Goal: Communication & Community: Answer question/provide support

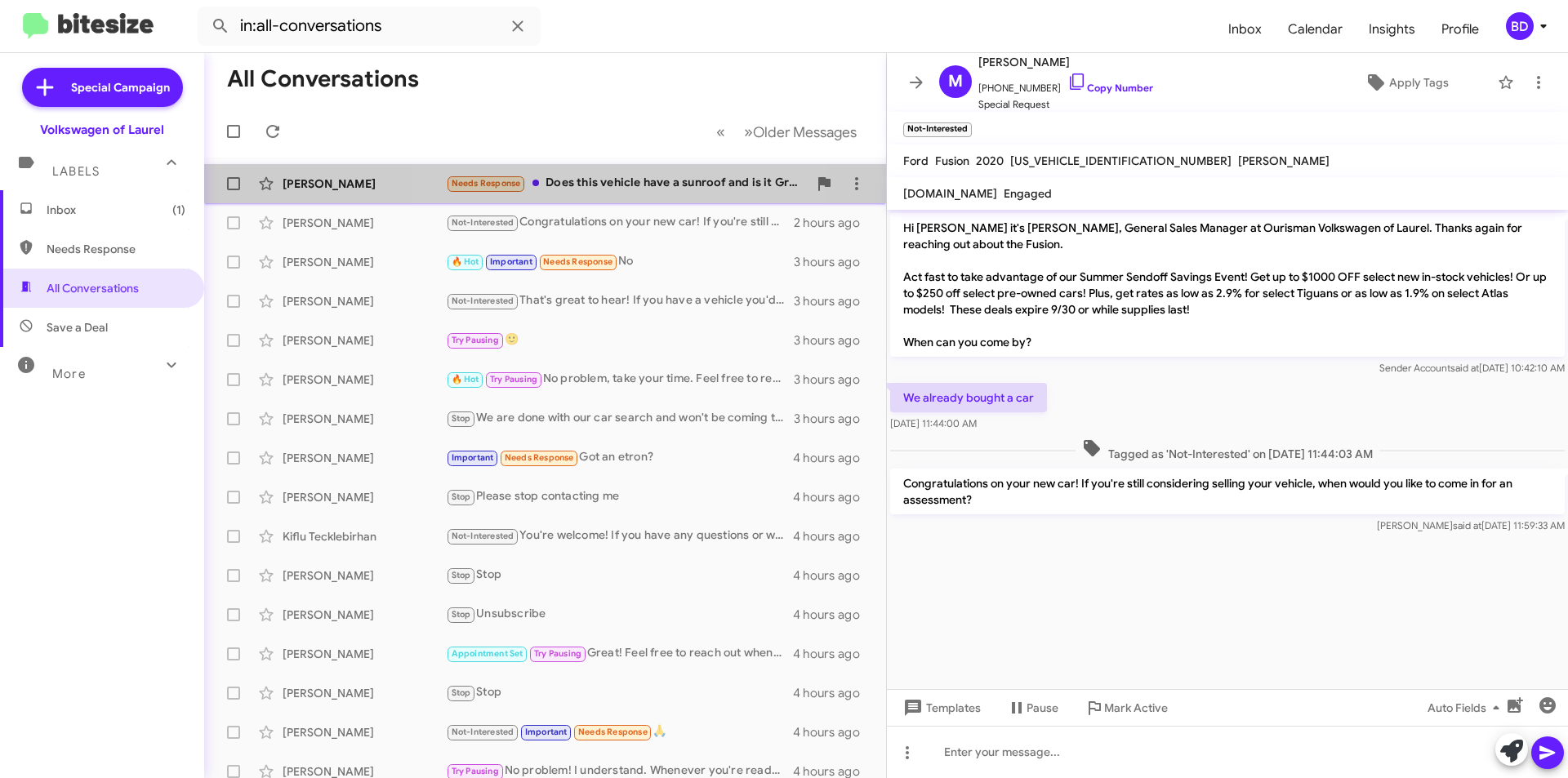
click at [626, 183] on div "Needs Response Does this vehicle have a sunroof and is it Grey or Riverrock?" at bounding box center [626, 183] width 361 height 19
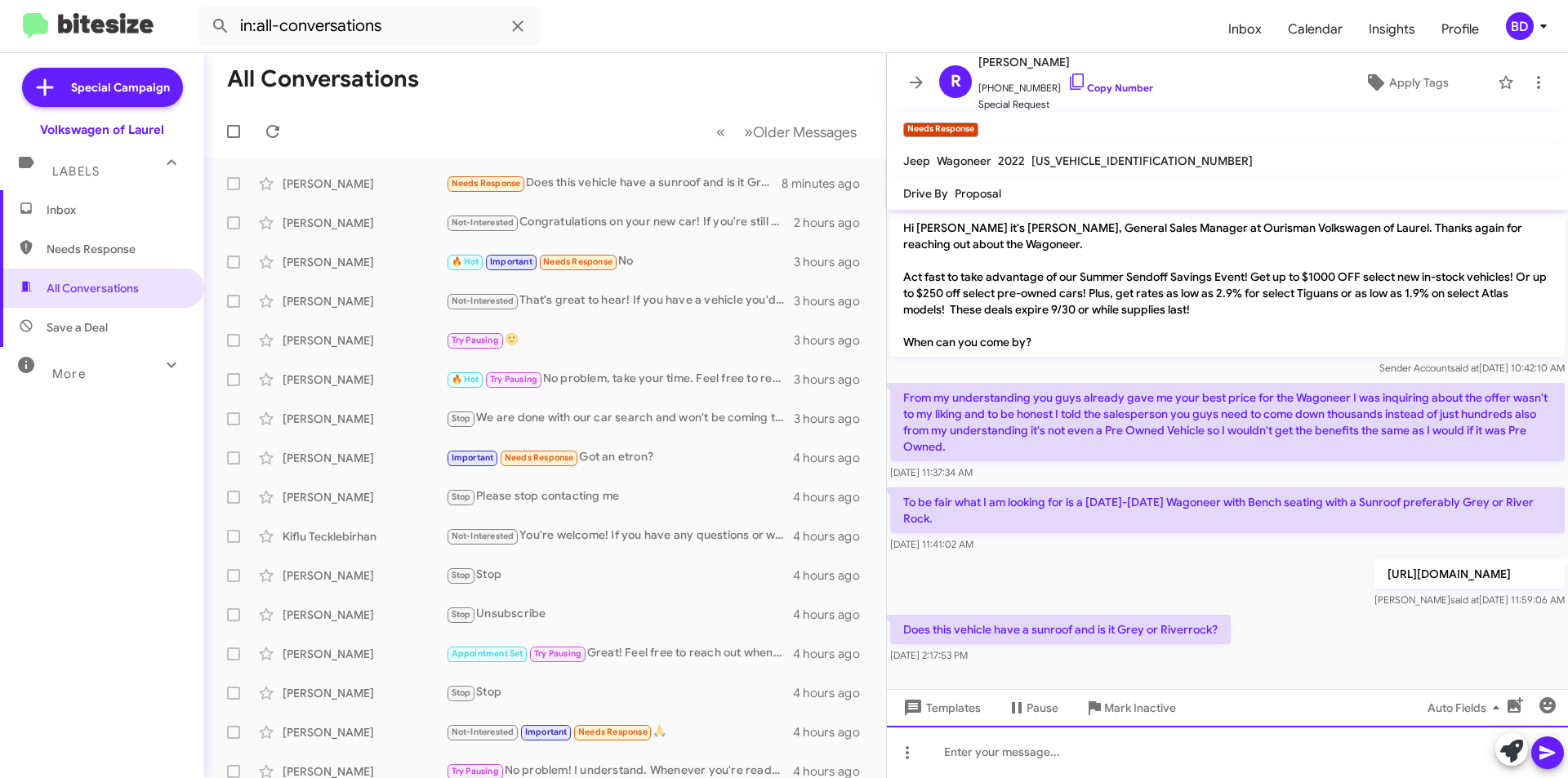
click at [1018, 754] on div at bounding box center [1227, 752] width 681 height 52
click at [1540, 752] on icon at bounding box center [1548, 752] width 19 height 19
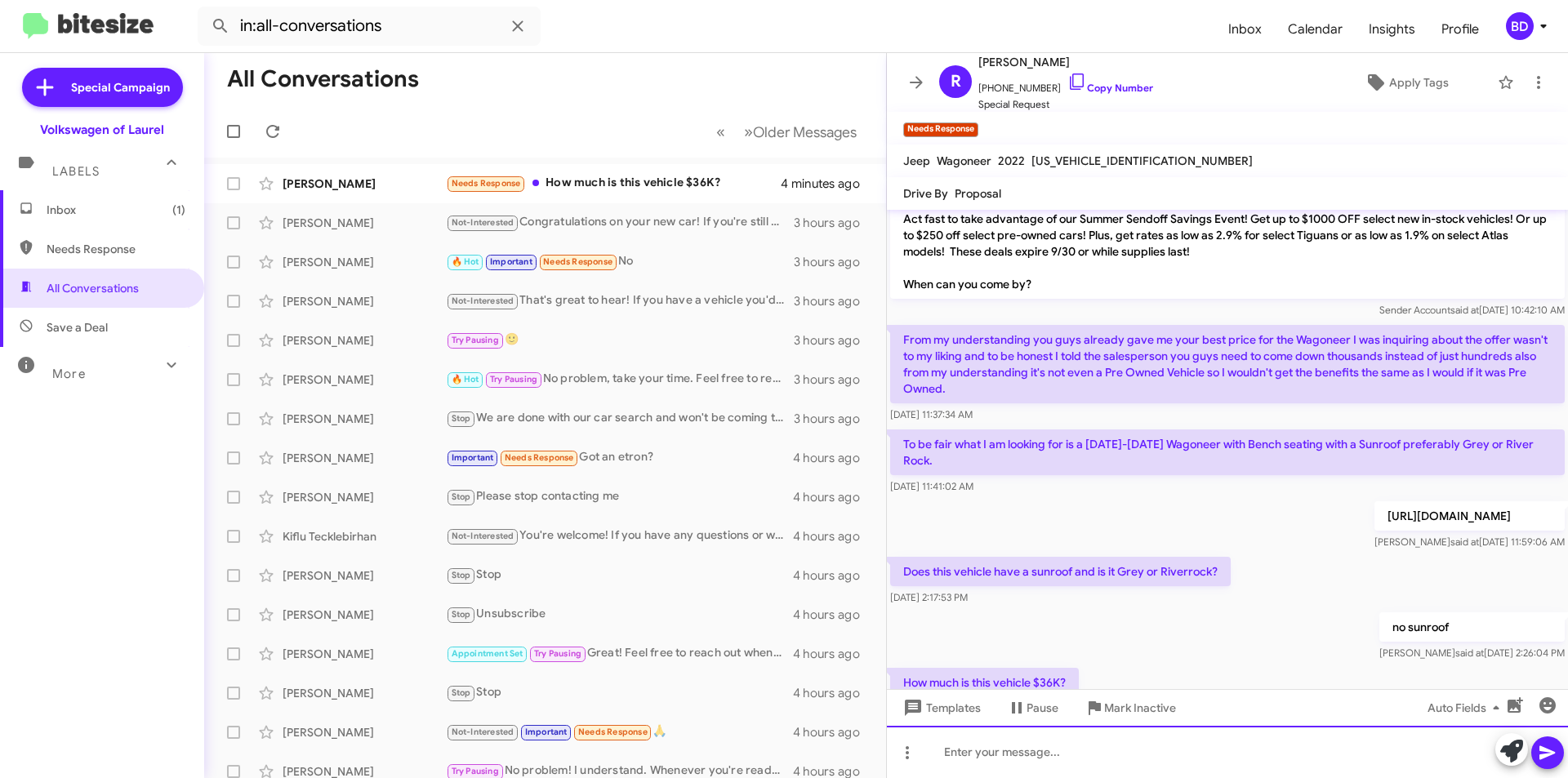
scroll to position [118, 0]
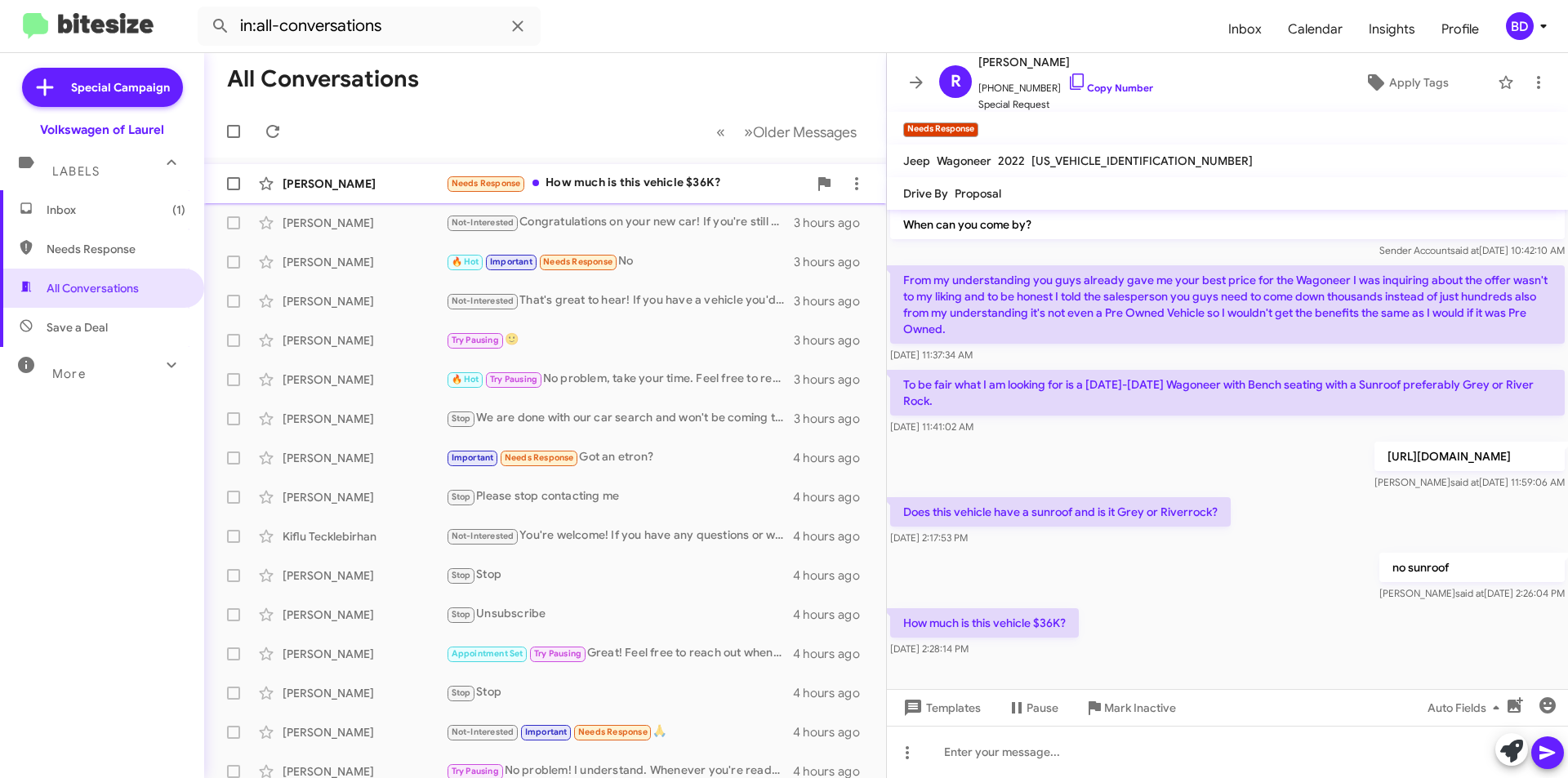
click at [611, 182] on div "Needs Response How much is this vehicle $36K?" at bounding box center [626, 183] width 361 height 19
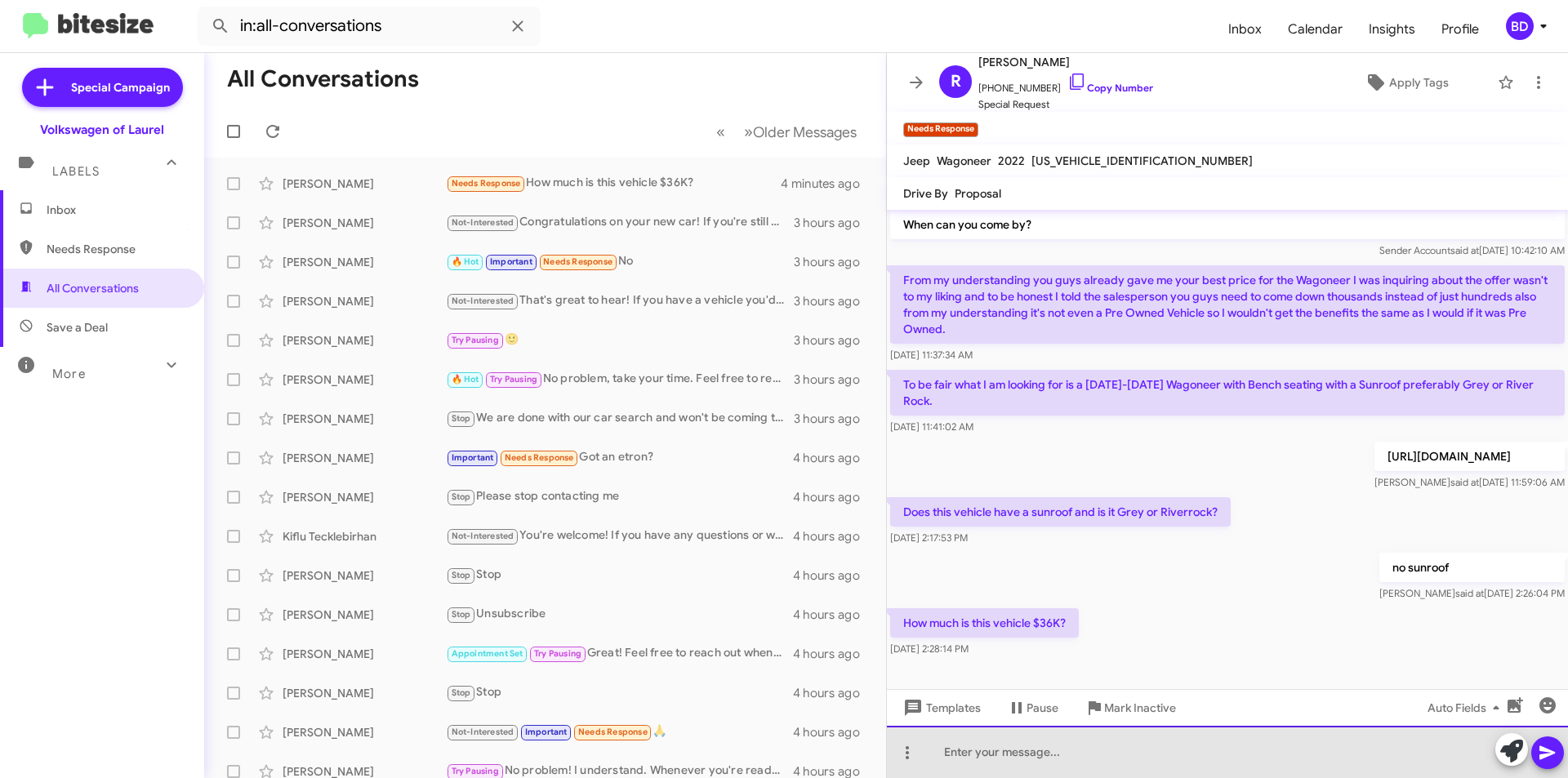
click at [1038, 748] on div at bounding box center [1227, 752] width 681 height 52
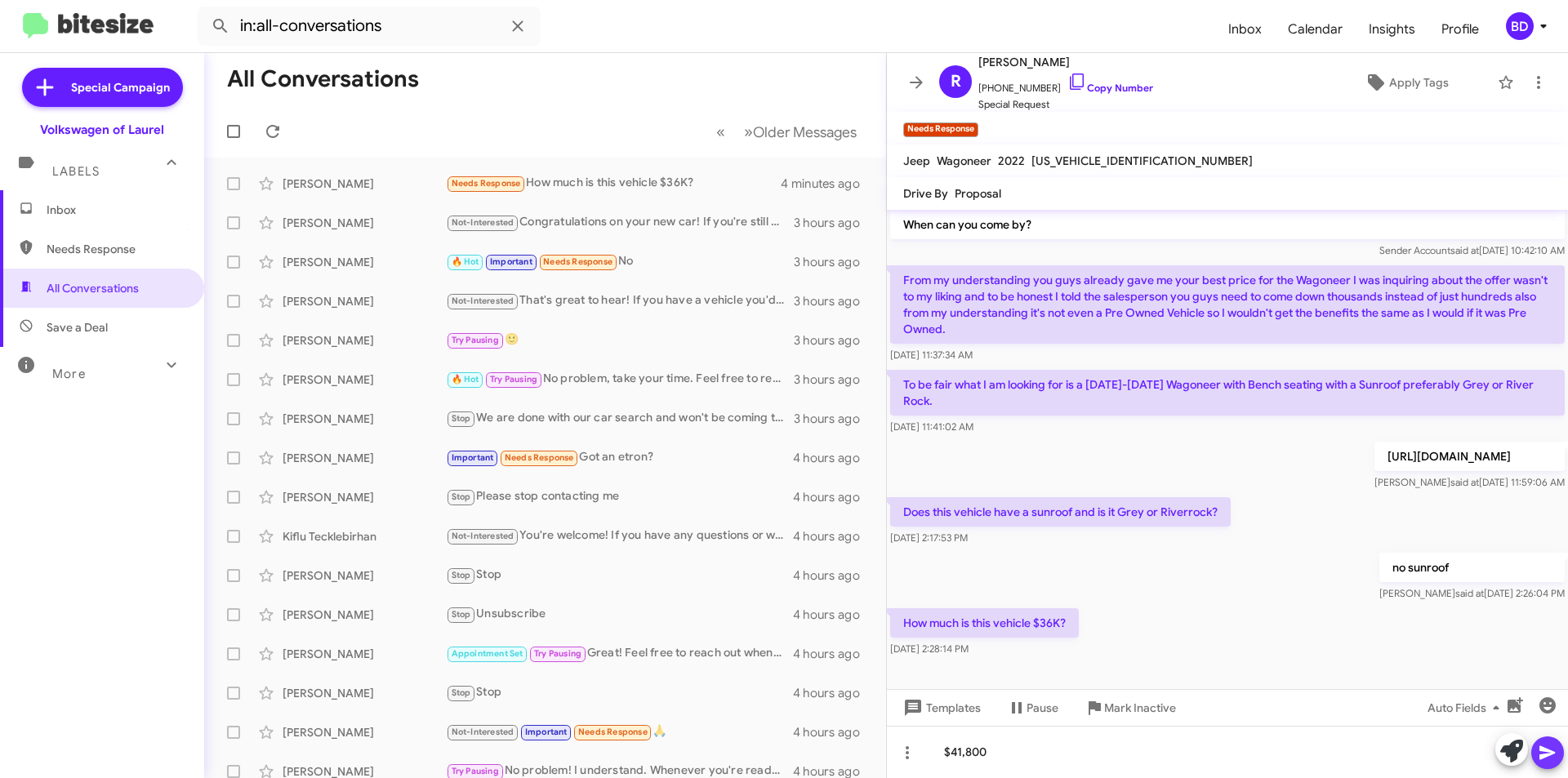
click at [1545, 756] on icon at bounding box center [1548, 753] width 16 height 14
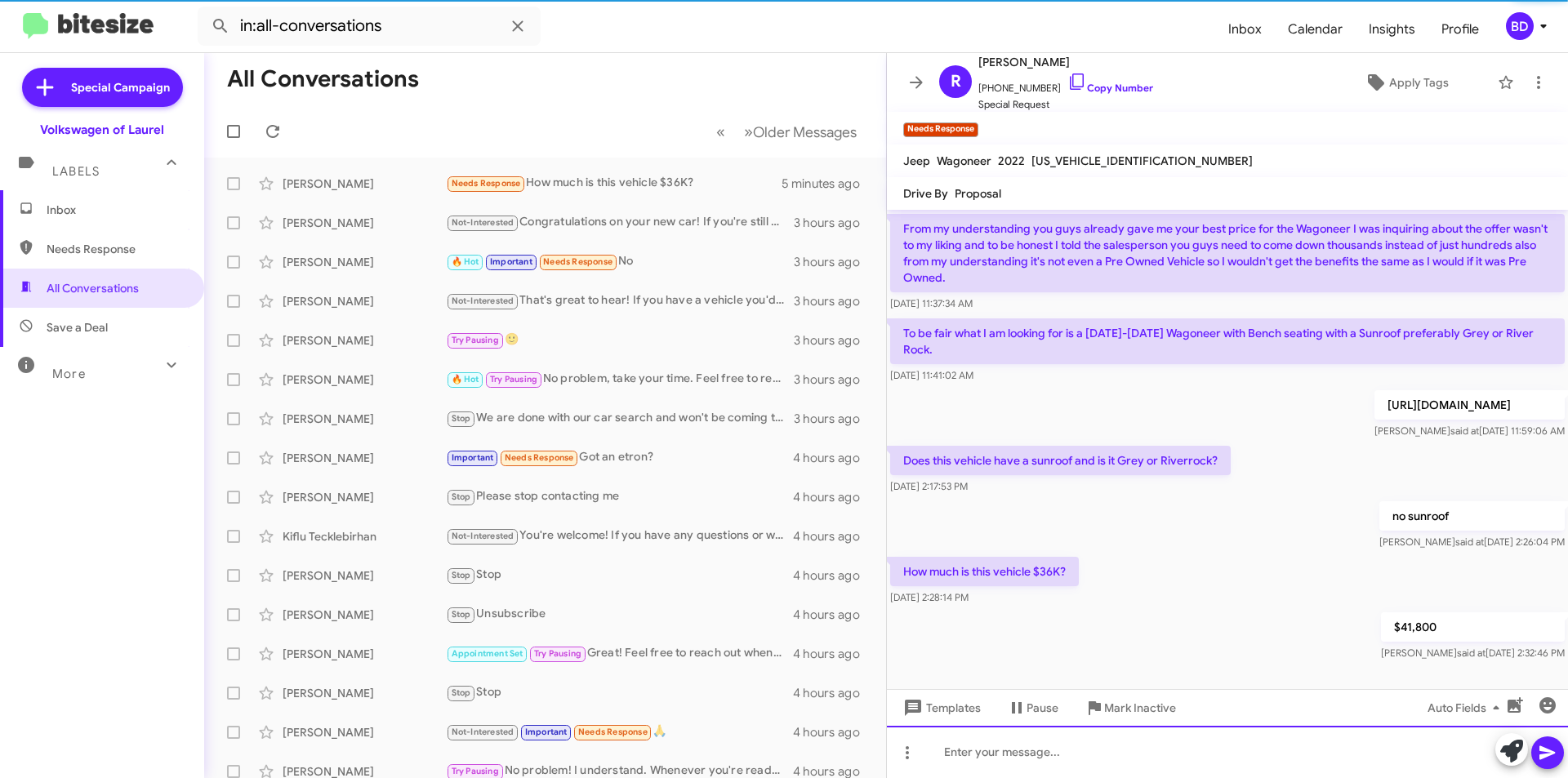
scroll to position [177, 0]
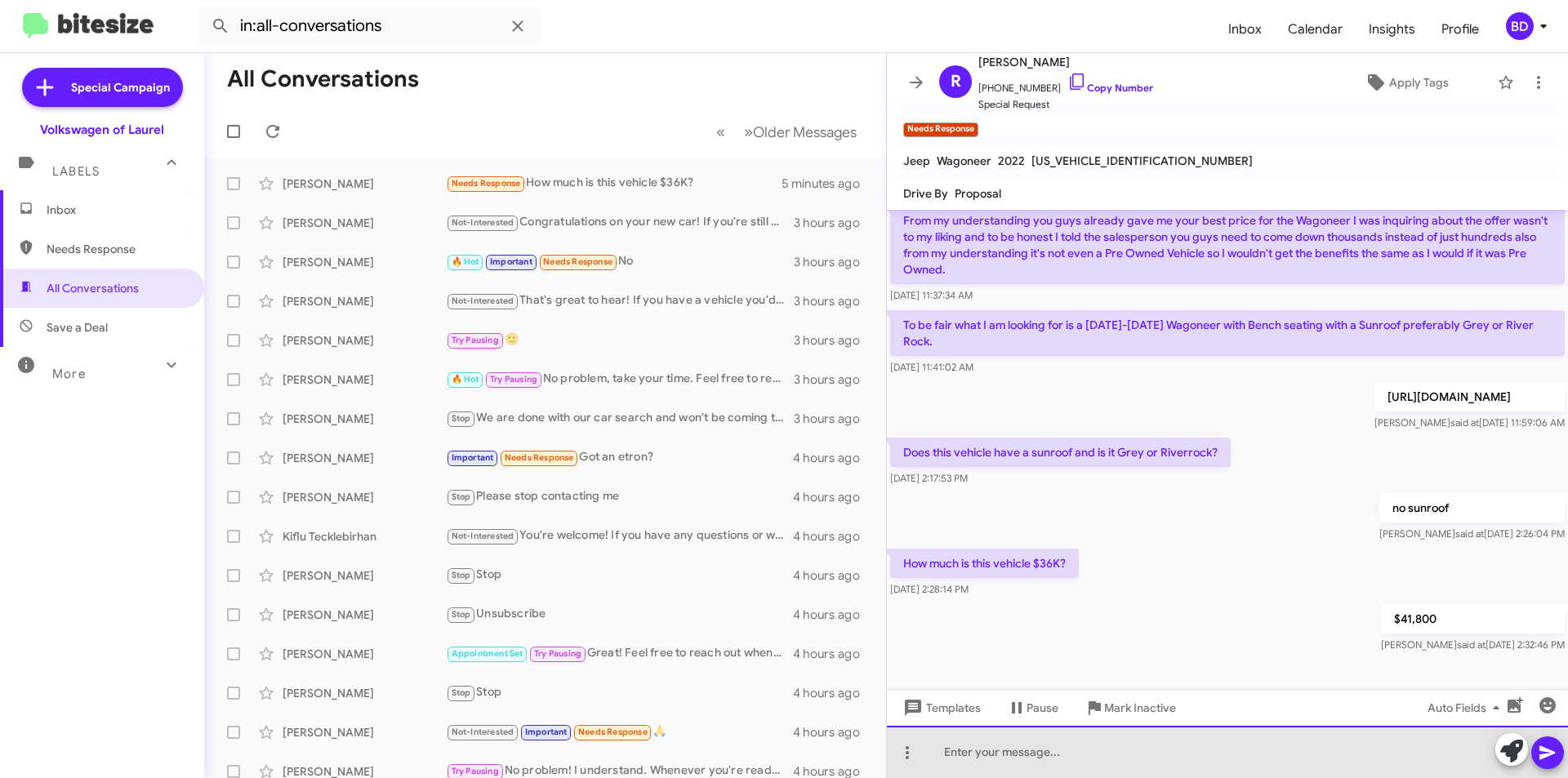
drag, startPoint x: 1066, startPoint y: 760, endPoint x: 1074, endPoint y: 739, distance: 22.5
click at [1071, 747] on div at bounding box center [1227, 752] width 681 height 52
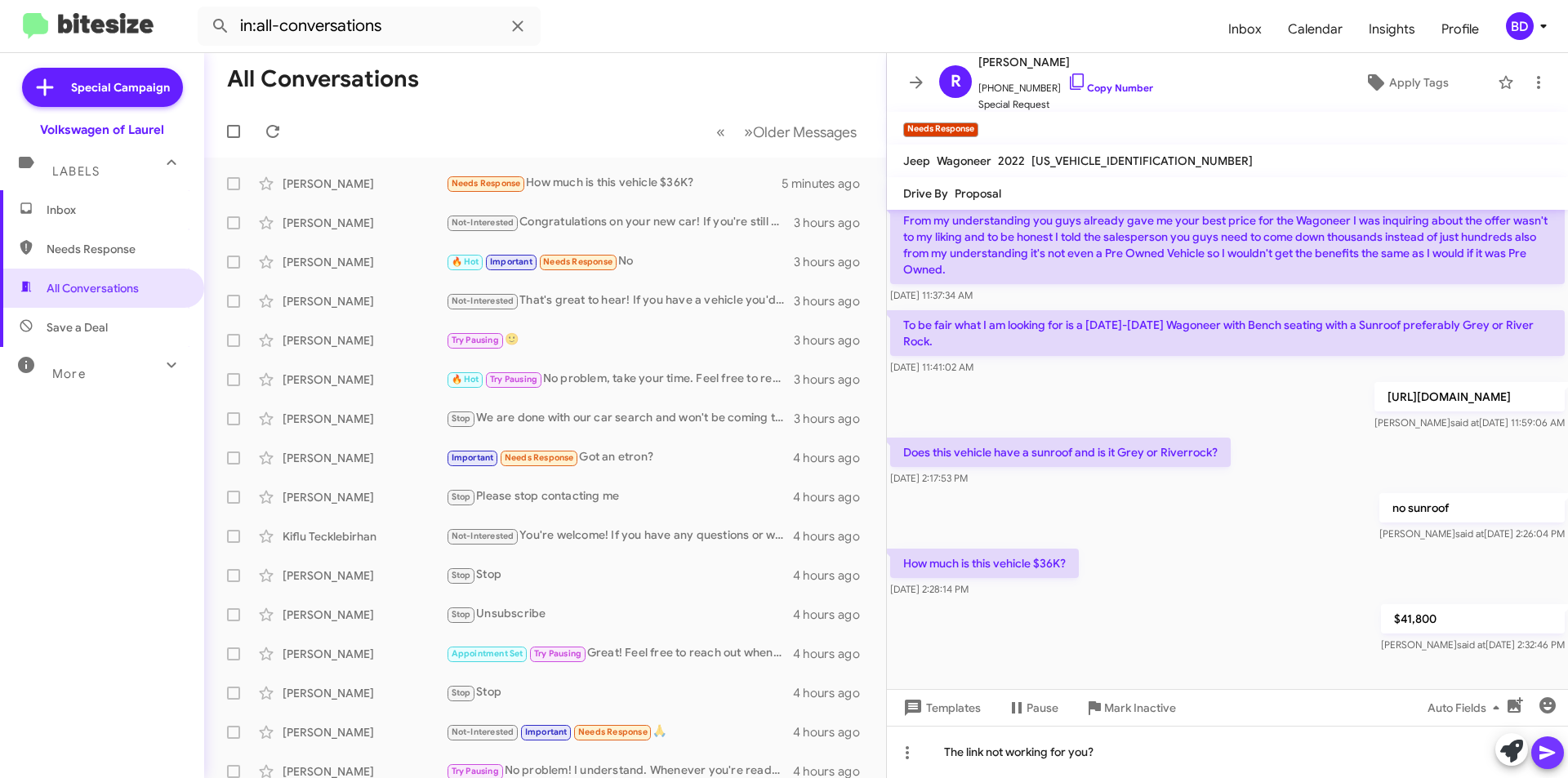
click at [1547, 757] on icon at bounding box center [1548, 753] width 16 height 14
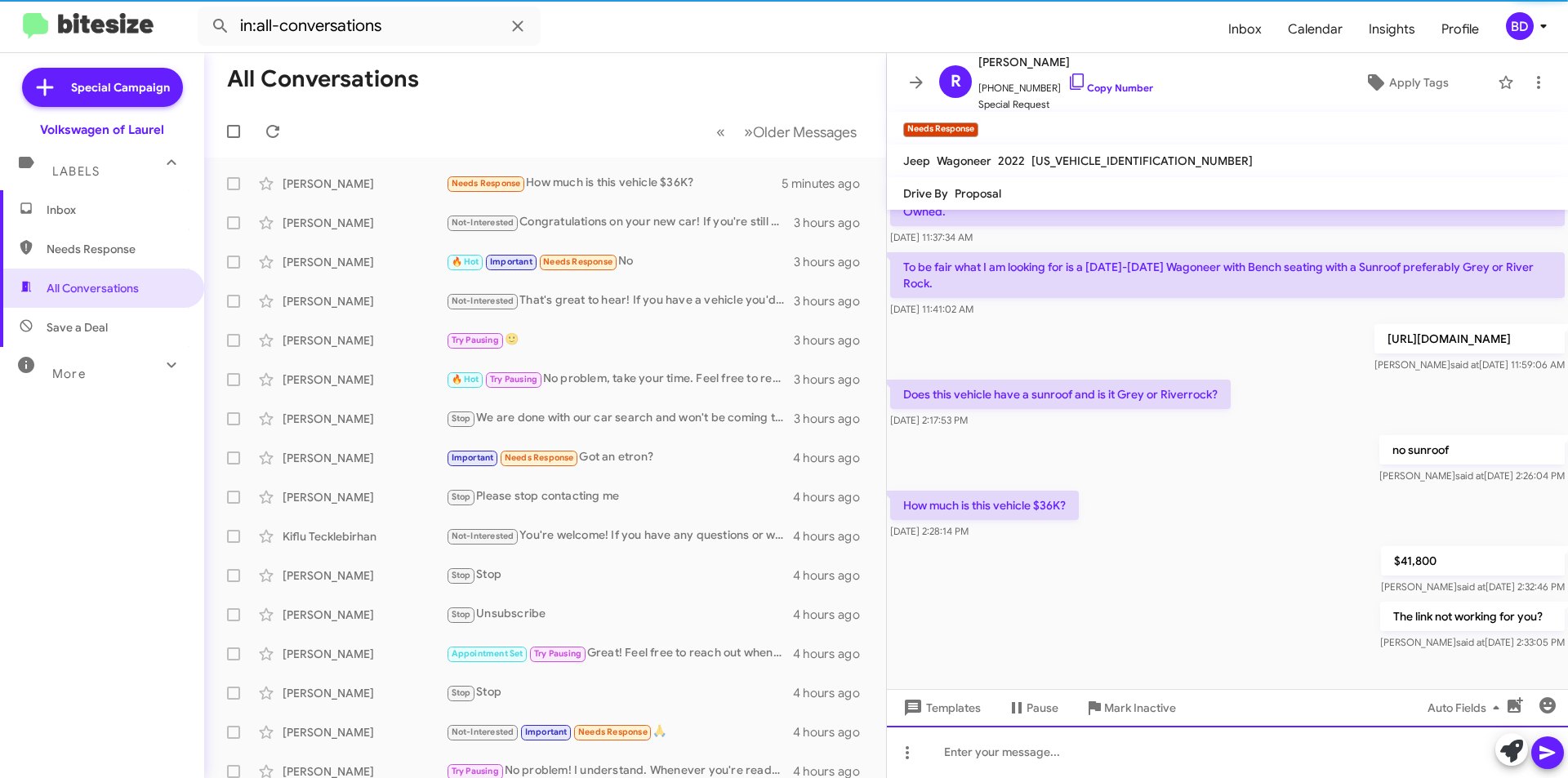
scroll to position [237, 0]
